Goal: Transaction & Acquisition: Purchase product/service

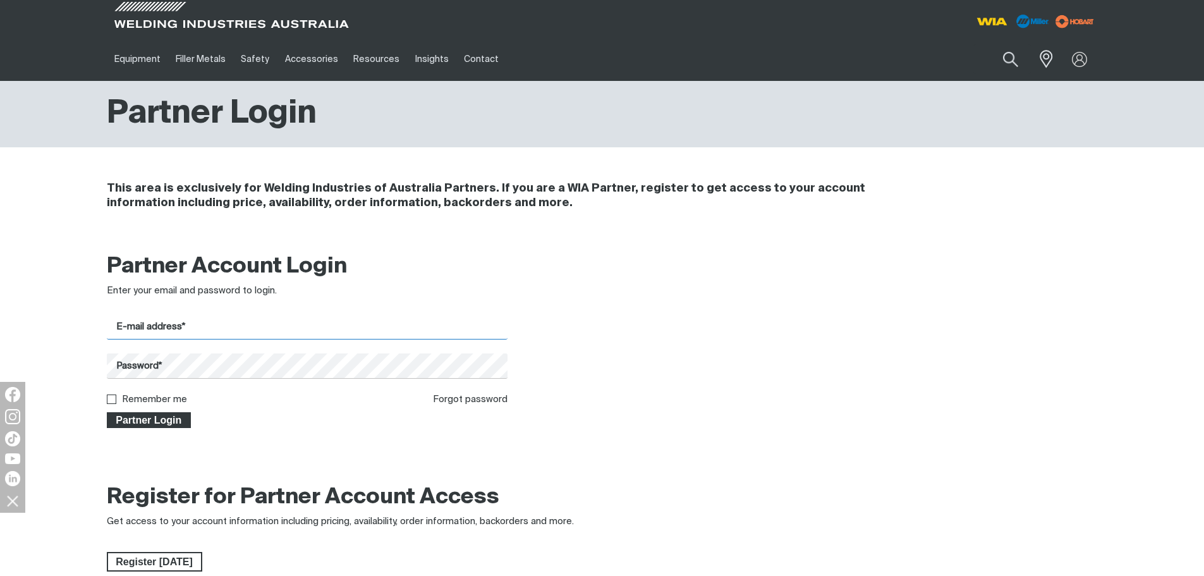
type input "[PERSON_NAME][EMAIL_ADDRESS][DOMAIN_NAME]"
click at [133, 428] on button "Partner Login" at bounding box center [149, 420] width 85 height 16
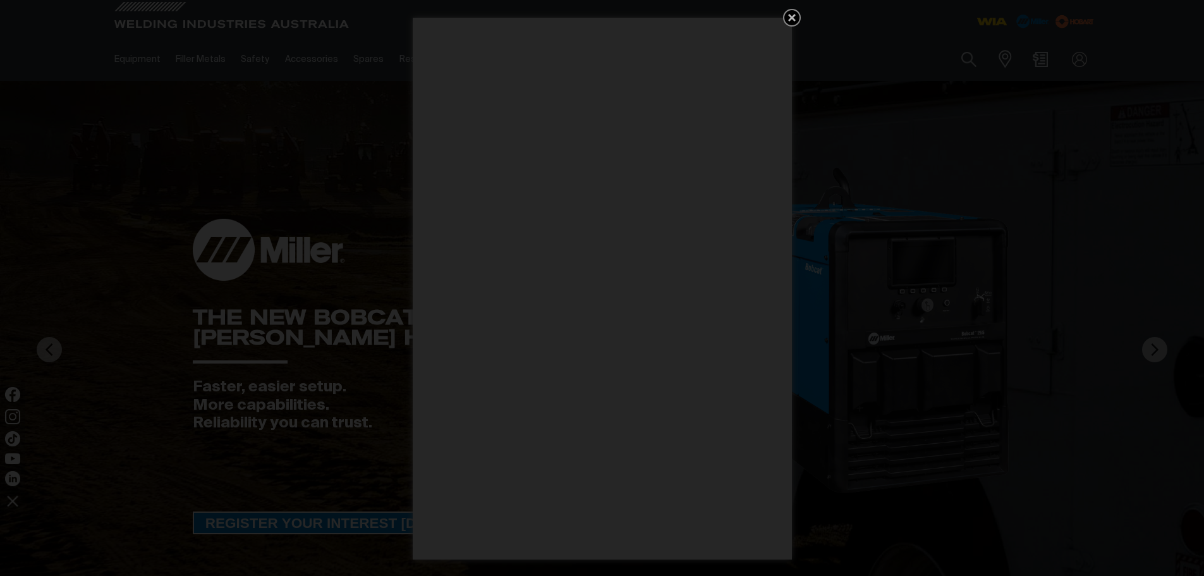
click at [790, 16] on icon "Get 5 WIA Welding Guides Free!" at bounding box center [792, 18] width 8 height 8
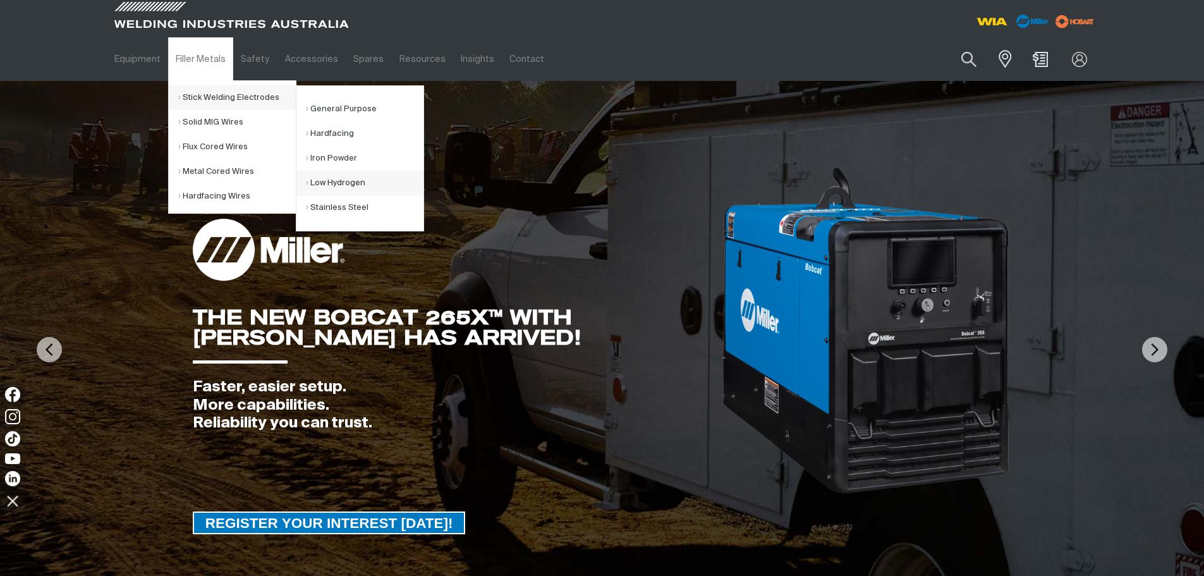
click at [331, 178] on link "Low Hydrogen" at bounding box center [365, 183] width 118 height 25
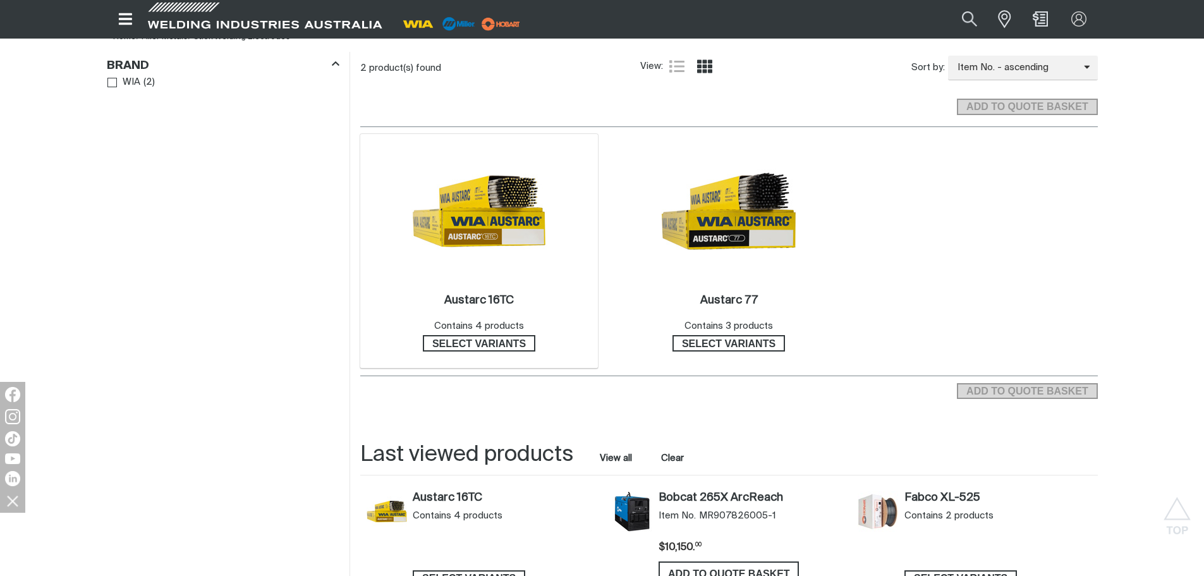
scroll to position [379, 0]
click at [510, 206] on img at bounding box center [479, 210] width 135 height 135
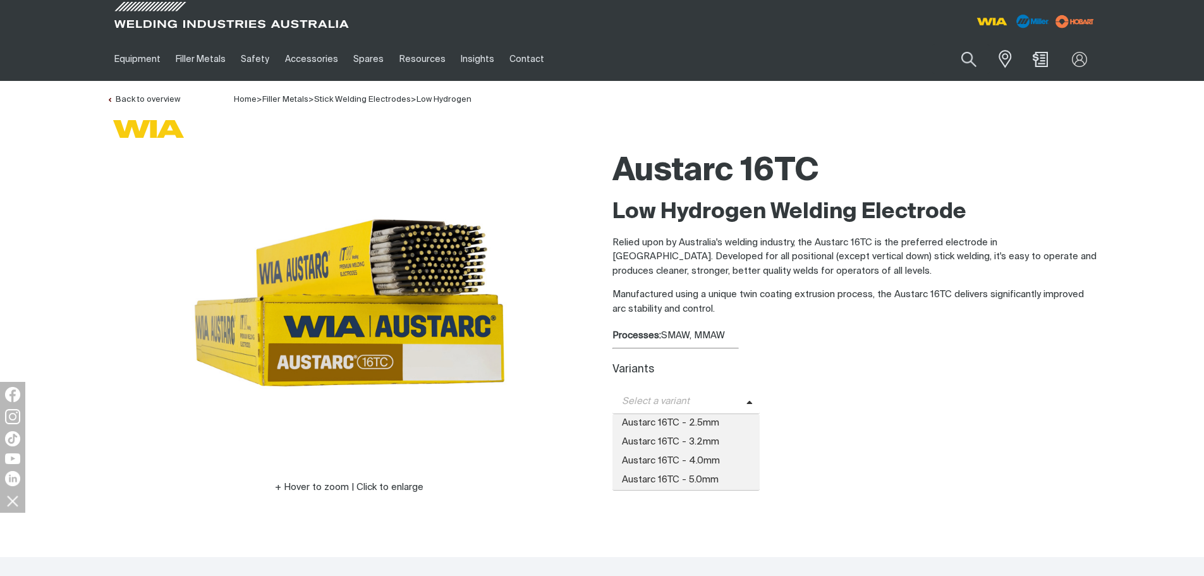
click at [640, 398] on span "Select a variant" at bounding box center [680, 402] width 134 height 15
click at [647, 424] on span "Austarc 16TC - 2.5mm" at bounding box center [687, 423] width 148 height 19
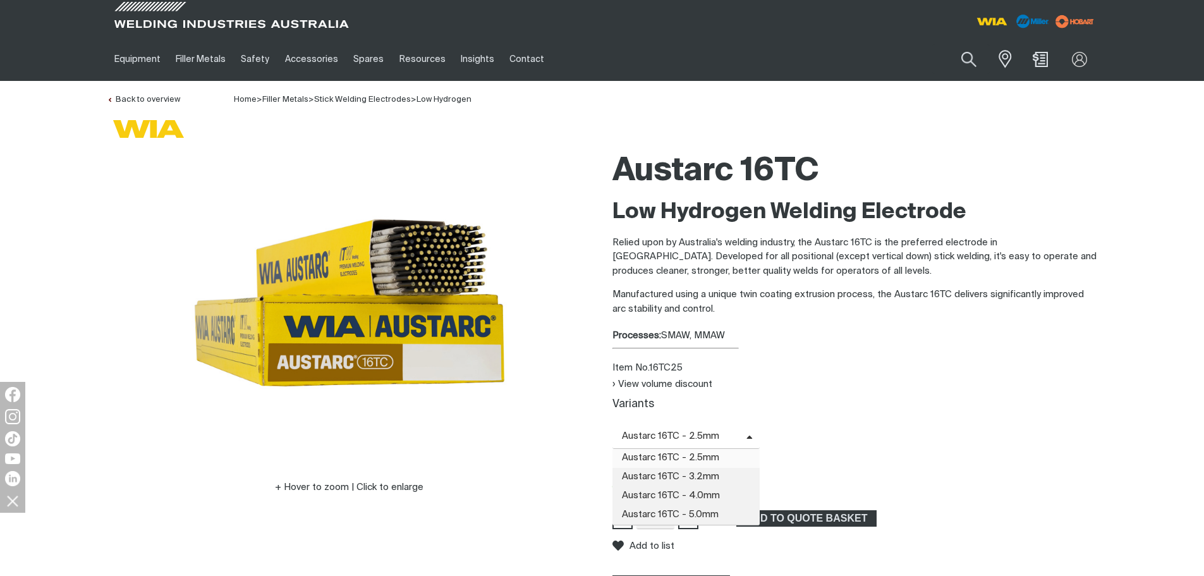
click at [667, 434] on span "Austarc 16TC - 2.5mm" at bounding box center [680, 436] width 134 height 15
click at [669, 475] on span "Austarc 16TC - 3.2mm" at bounding box center [687, 477] width 148 height 19
